Goal: Information Seeking & Learning: Learn about a topic

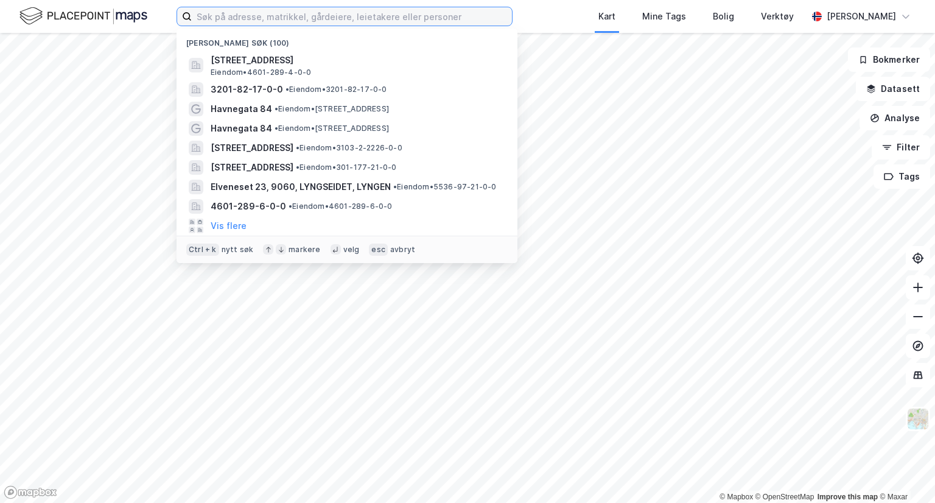
click at [343, 10] on input at bounding box center [352, 16] width 320 height 18
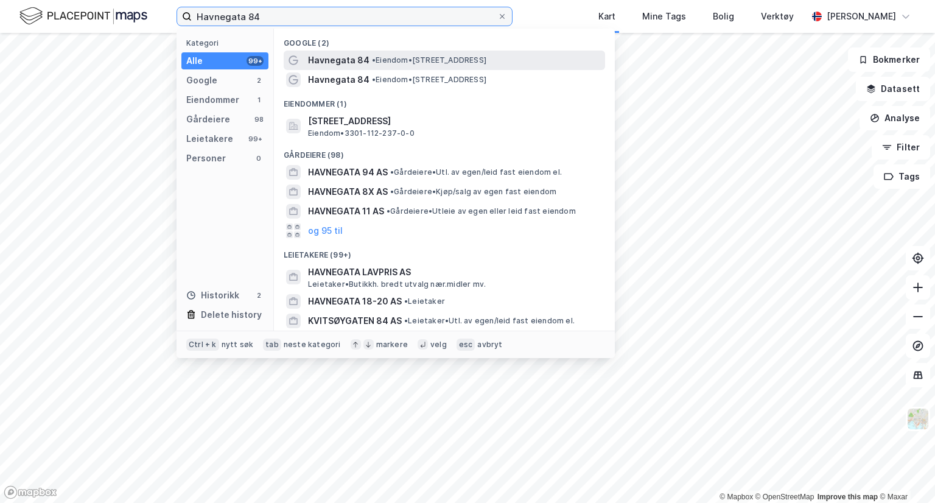
type input "Havnegata 84"
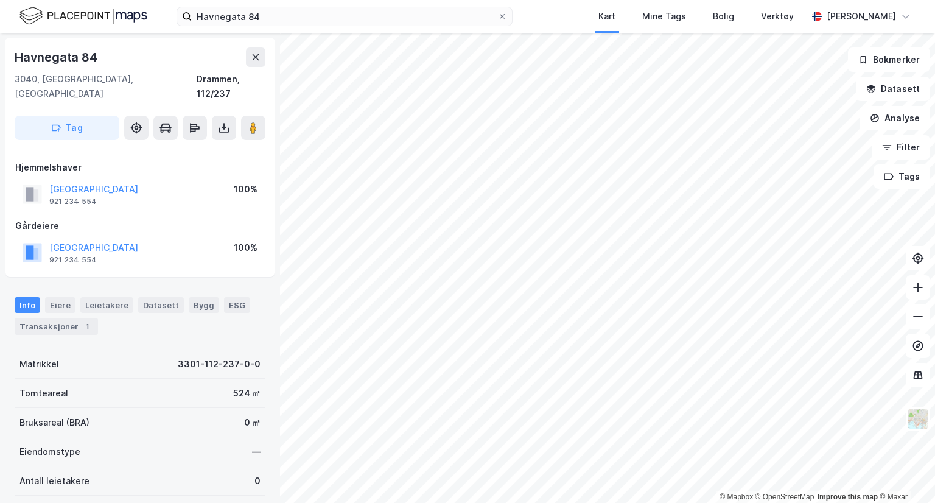
click at [271, 298] on div "© Mapbox © OpenStreetMap Improve this map © [STREET_ADDRESS] Tag Hjemmelshaver …" at bounding box center [467, 268] width 935 height 470
